Goal: Information Seeking & Learning: Understand process/instructions

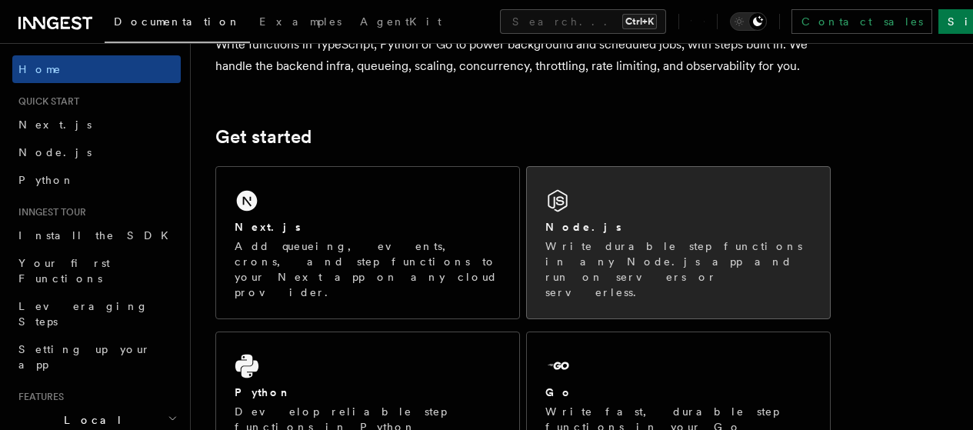
click at [631, 222] on div "Node.js Write durable step functions in any Node.js app and run on servers or s…" at bounding box center [678, 242] width 303 height 151
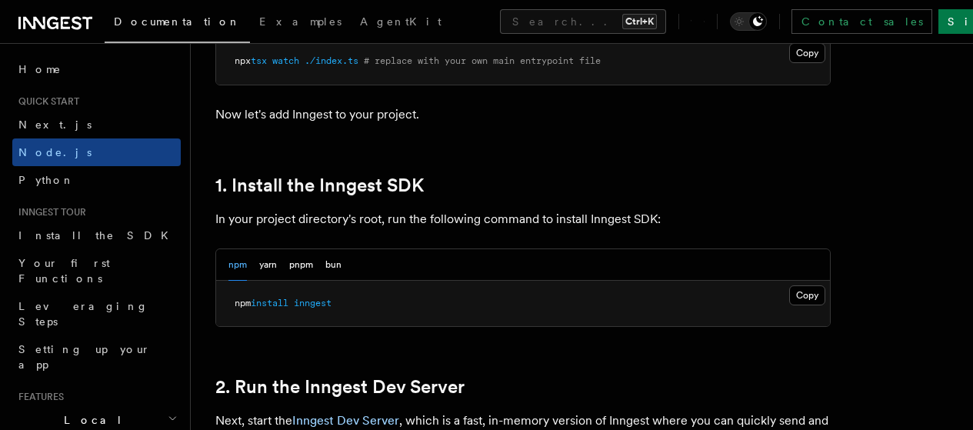
scroll to position [923, 0]
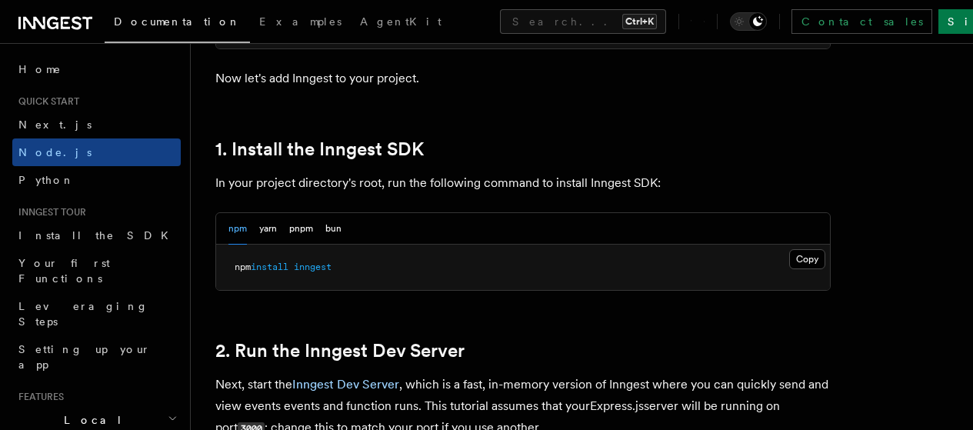
drag, startPoint x: 763, startPoint y: 275, endPoint x: 709, endPoint y: 278, distance: 53.9
click at [789, 269] on button "Copy Copied" at bounding box center [807, 259] width 36 height 20
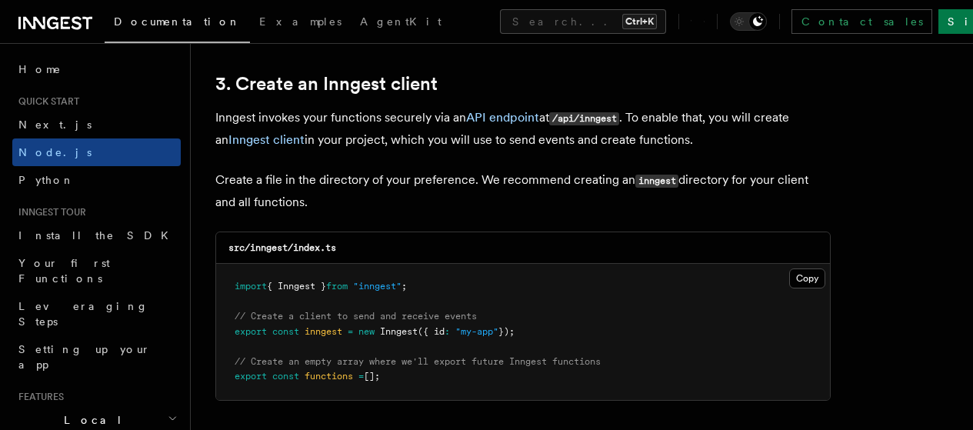
scroll to position [1999, 0]
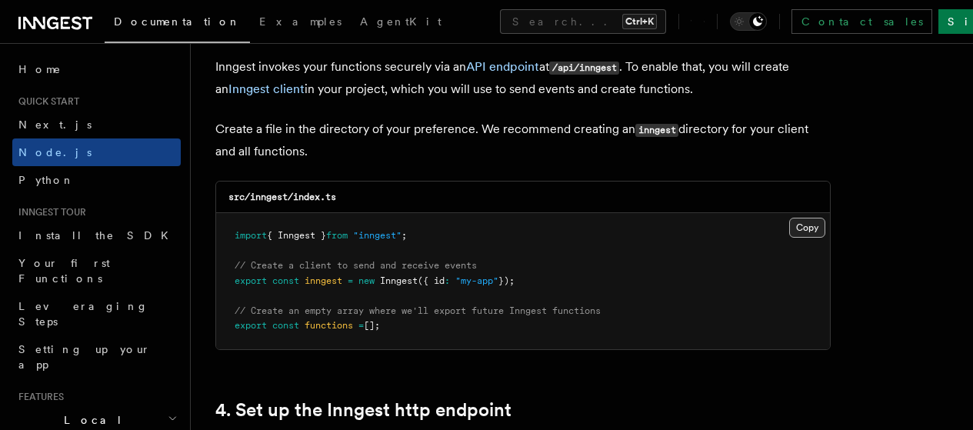
click at [789, 221] on button "Copy Copied" at bounding box center [807, 228] width 36 height 20
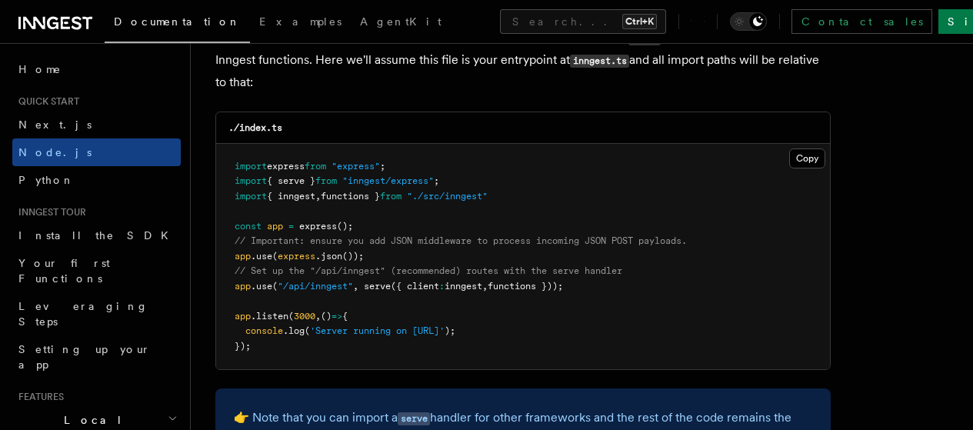
scroll to position [2461, 0]
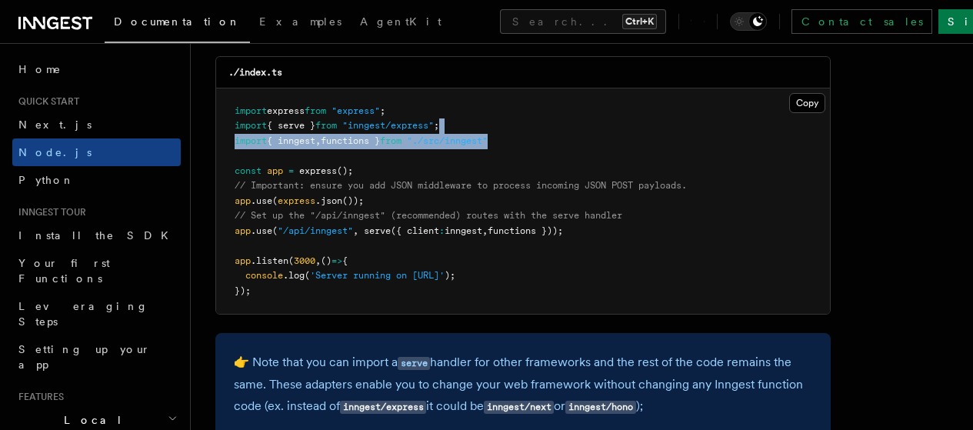
drag, startPoint x: 534, startPoint y: 120, endPoint x: 524, endPoint y: 129, distance: 13.6
click at [524, 129] on pre "import express from "express" ; import { serve } from "inngest/express" ; impor…" at bounding box center [523, 201] width 614 height 226
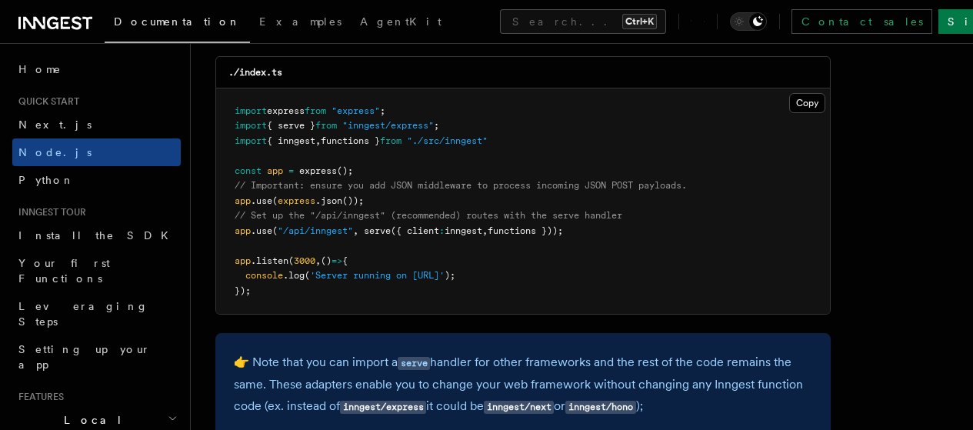
drag, startPoint x: 610, startPoint y: 216, endPoint x: 237, endPoint y: 218, distance: 373.0
click at [237, 218] on pre "import express from "express" ; import { serve } from "inngest/express" ; impor…" at bounding box center [523, 201] width 614 height 226
copy span "app .use ( "/api/inngest" , serve ({ client : inngest , functions }));"
click at [565, 148] on pre "import express from "express" ; import { serve } from "inngest/express" ; impor…" at bounding box center [523, 201] width 614 height 226
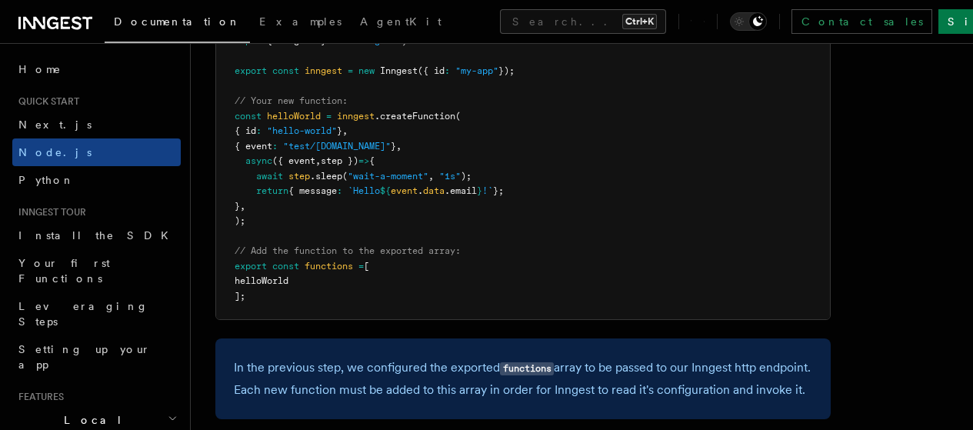
scroll to position [3230, 0]
